Goal: Information Seeking & Learning: Learn about a topic

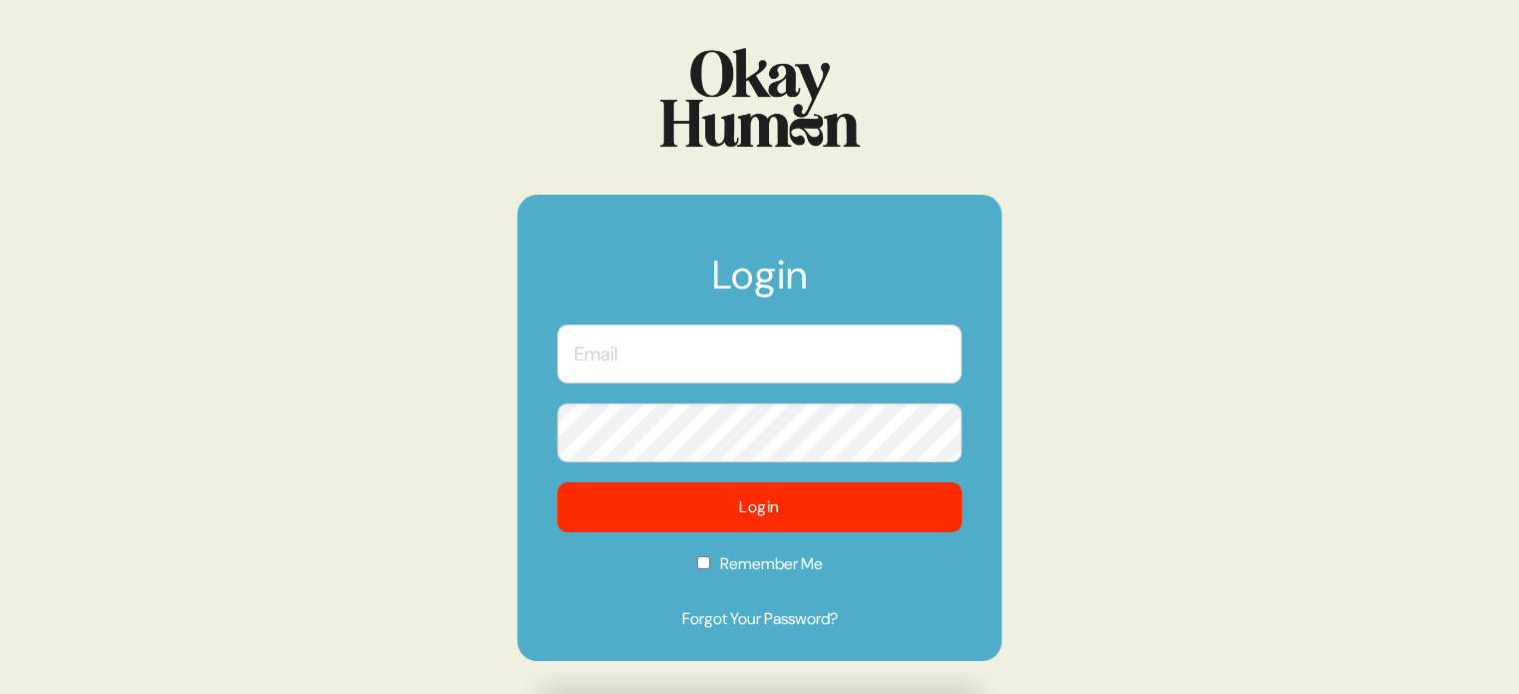
click at [821, 340] on input "text" at bounding box center [759, 354] width 405 height 59
click at [0, 693] on com-1password-button at bounding box center [0, 694] width 0 height 0
type input "[EMAIL_ADDRESS][DOMAIN_NAME]"
checkbox input "true"
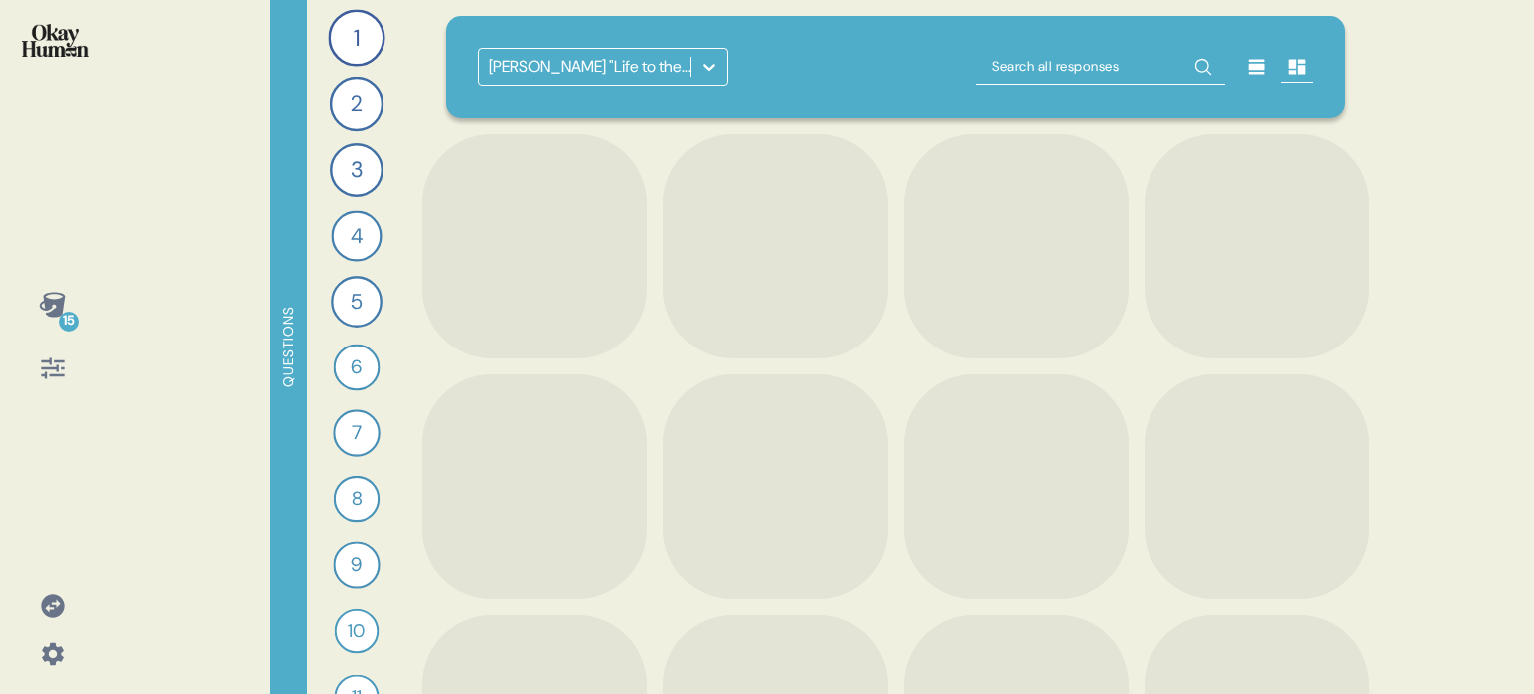
click at [56, 602] on icon at bounding box center [52, 605] width 23 height 23
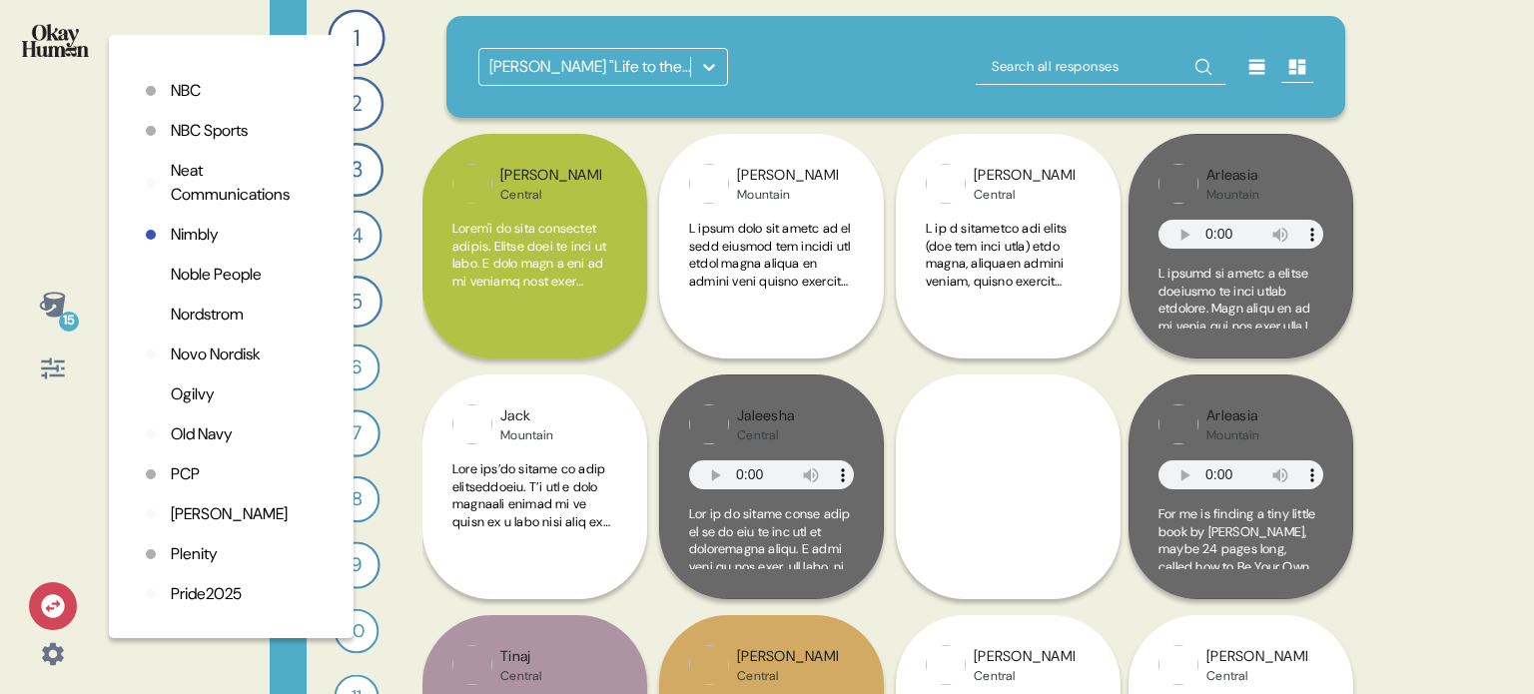
scroll to position [3696, 0]
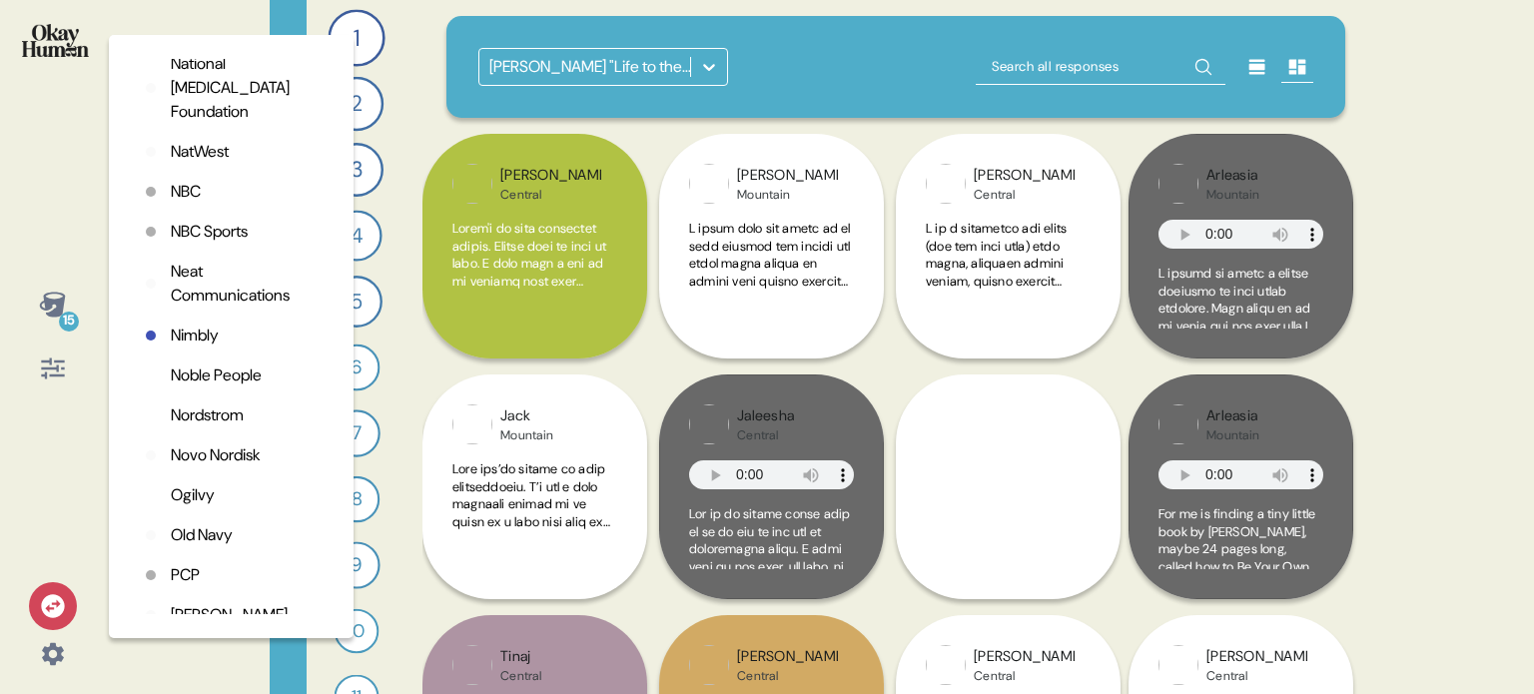
click at [202, 124] on p "National [MEDICAL_DATA] Foundation" at bounding box center [246, 88] width 151 height 72
